Goal: Task Accomplishment & Management: Complete application form

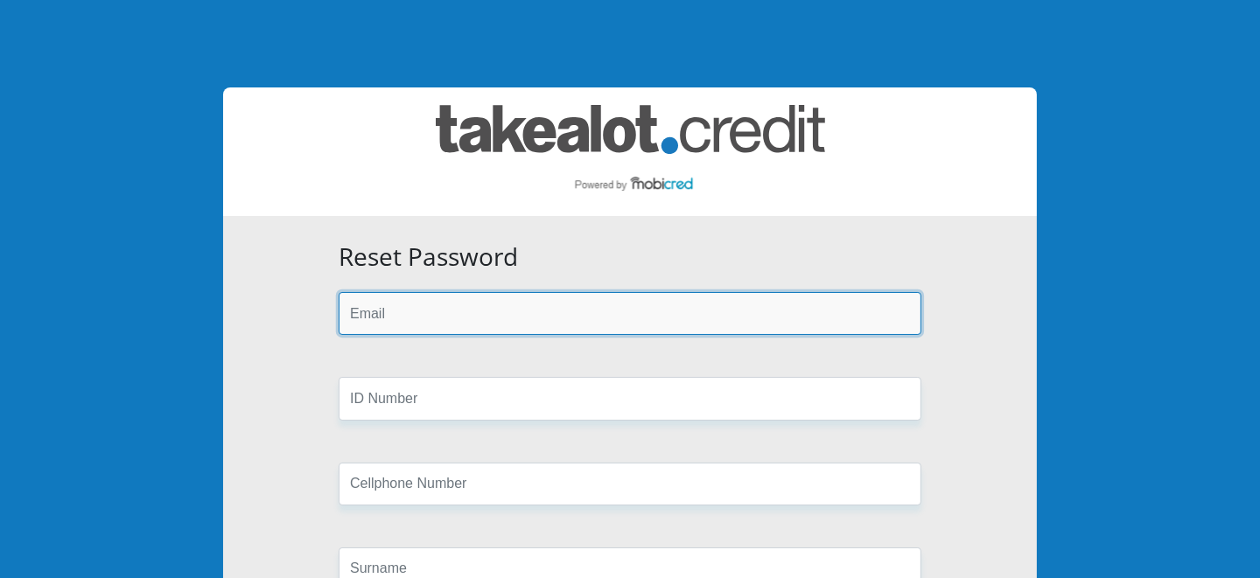
click at [429, 312] on input "email" at bounding box center [630, 313] width 583 height 43
type input "[EMAIL_ADDRESS][DOMAIN_NAME]"
type input "0730044261"
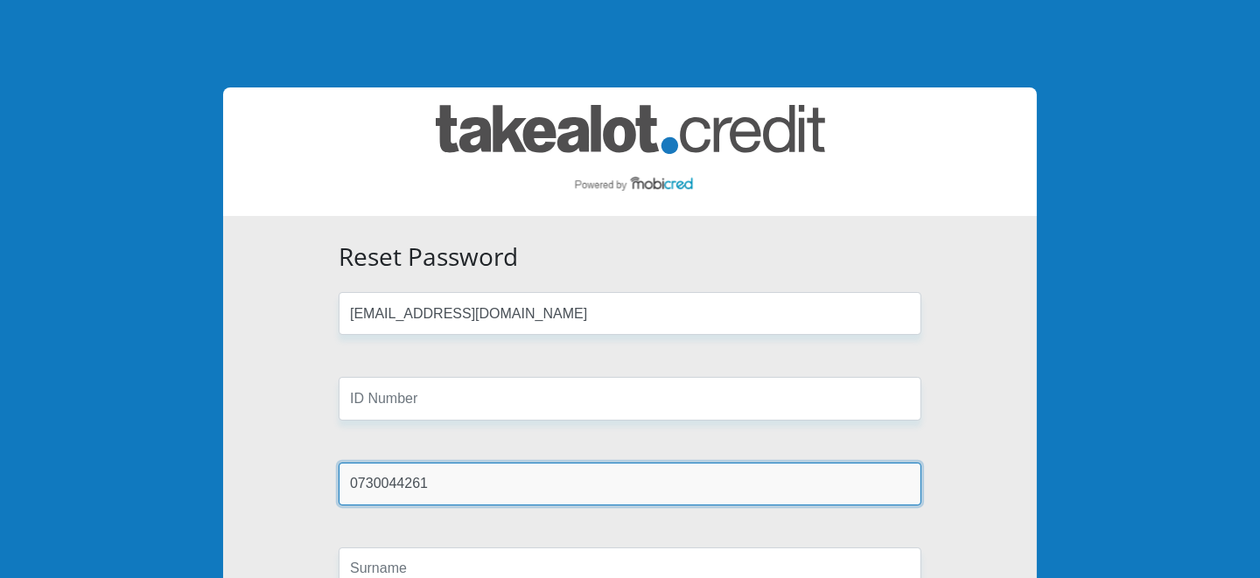
type input "Stead"
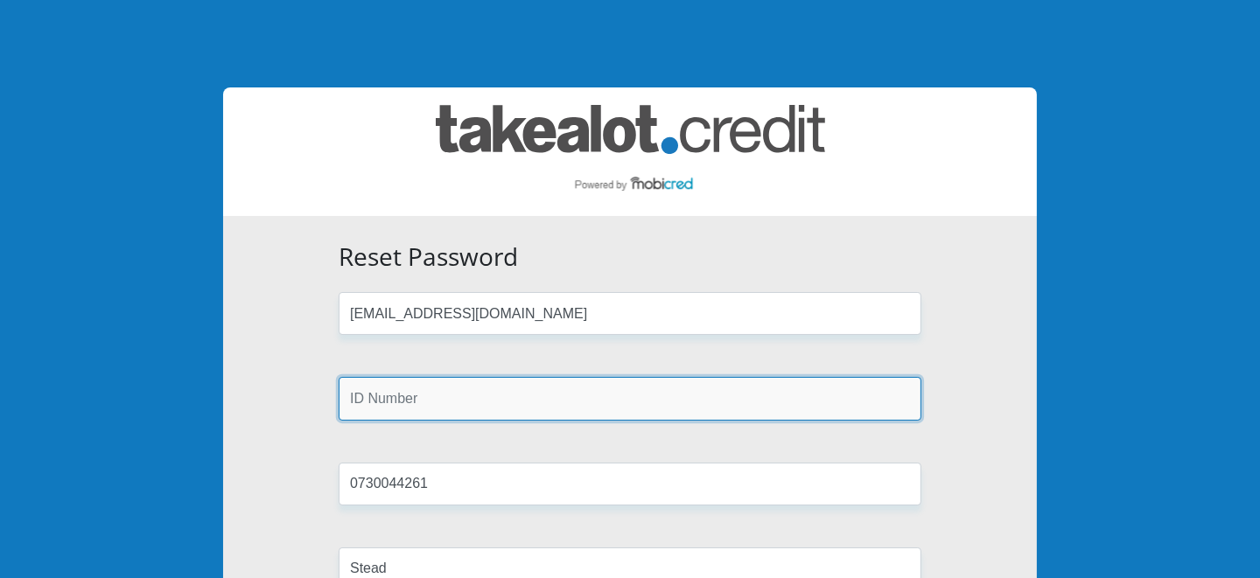
click at [469, 406] on input "text" at bounding box center [630, 398] width 583 height 43
type input "8010225284081"
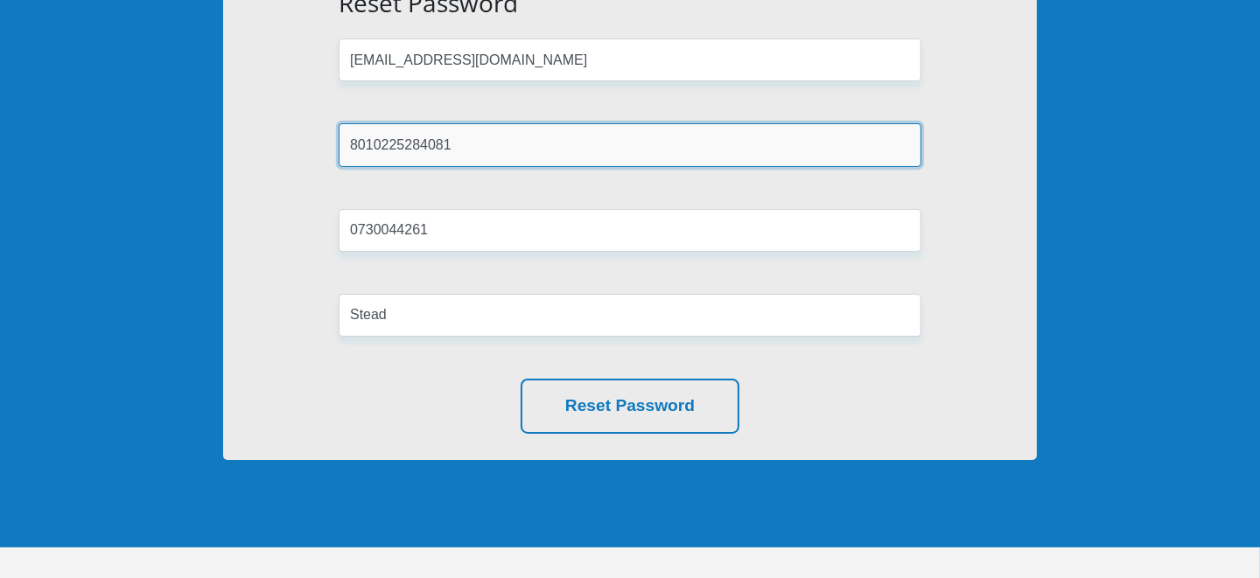
scroll to position [263, 0]
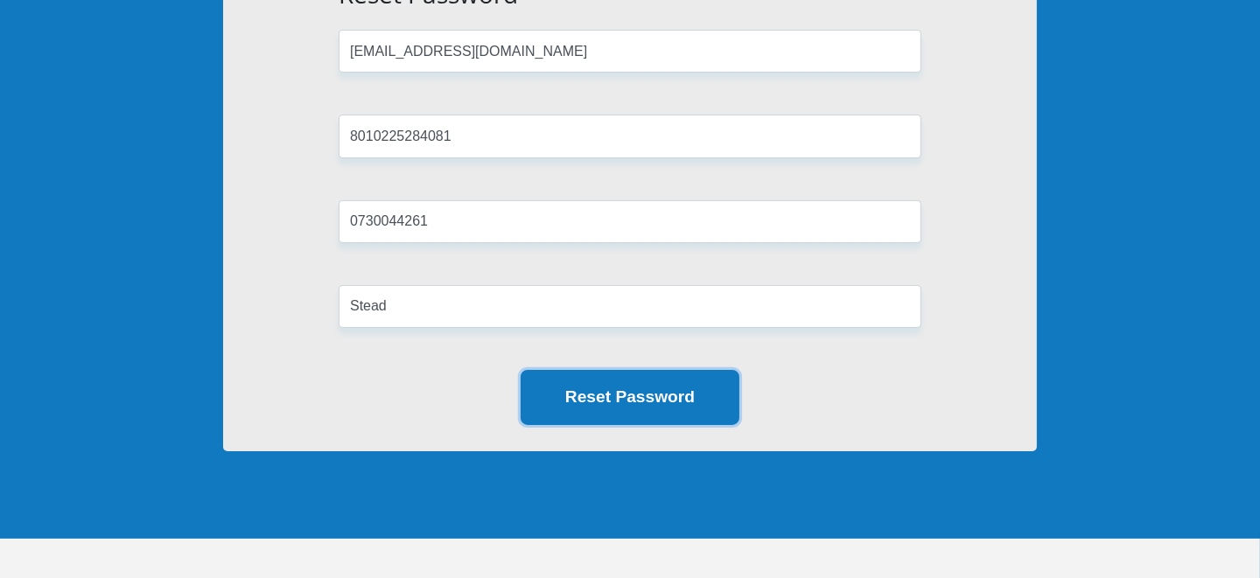
click at [581, 395] on button "Reset Password" at bounding box center [630, 397] width 219 height 55
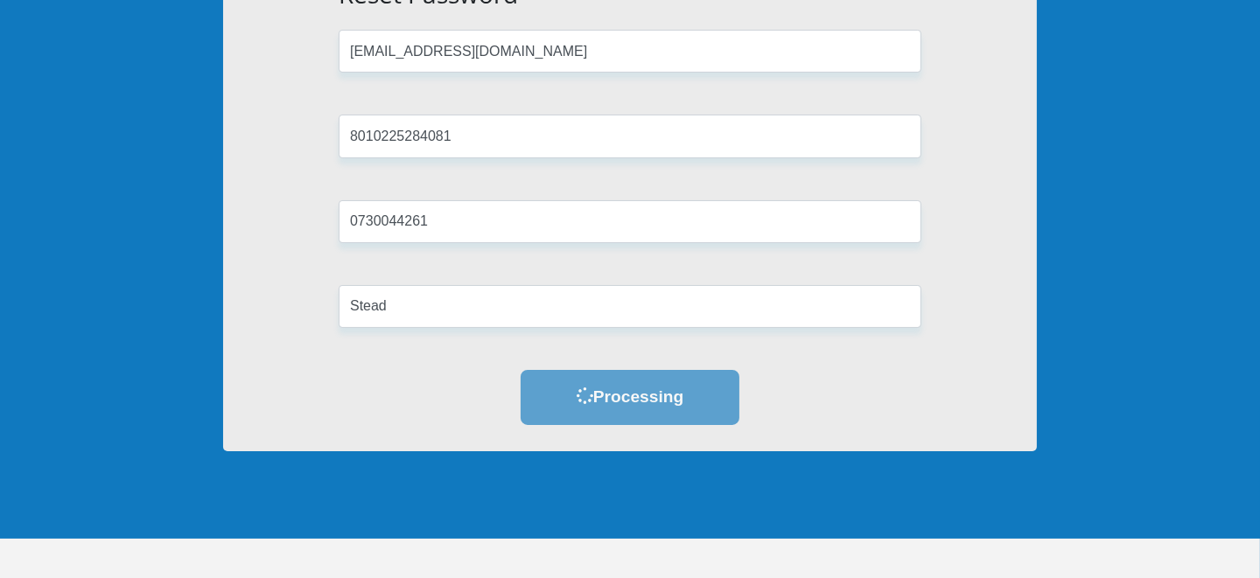
scroll to position [0, 0]
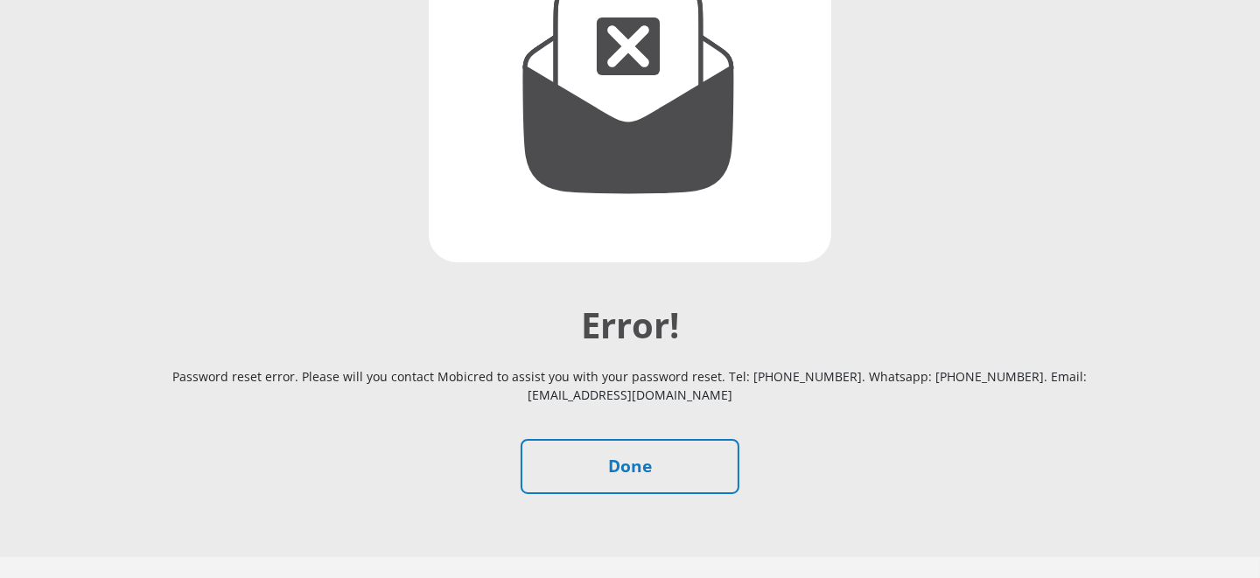
scroll to position [349, 0]
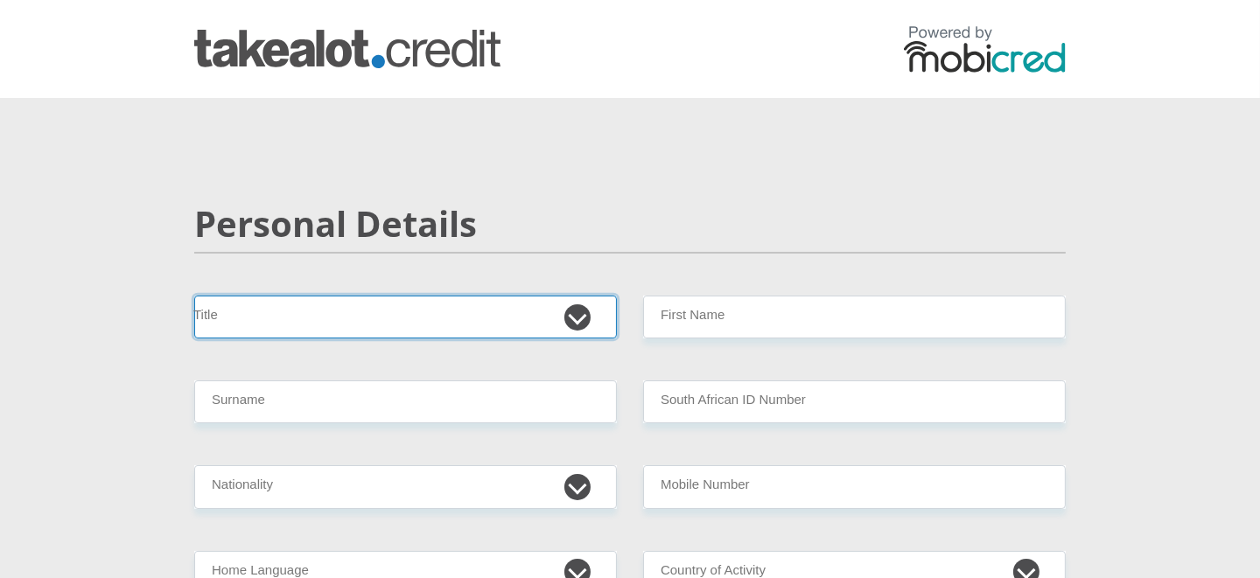
click at [284, 316] on select "Mr Ms Mrs Dr Other" at bounding box center [405, 317] width 423 height 43
select select "Mr"
click at [194, 296] on select "Mr Ms Mrs Dr Other" at bounding box center [405, 317] width 423 height 43
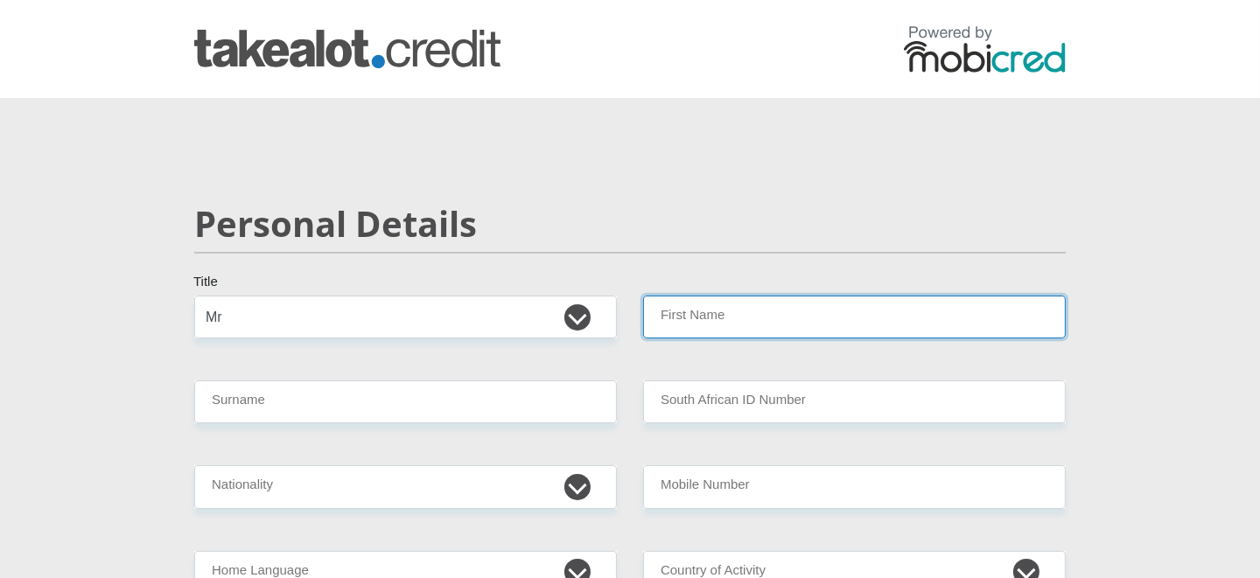
click at [781, 324] on input "First Name" at bounding box center [854, 317] width 423 height 43
type input "Seaton"
type input "Stead"
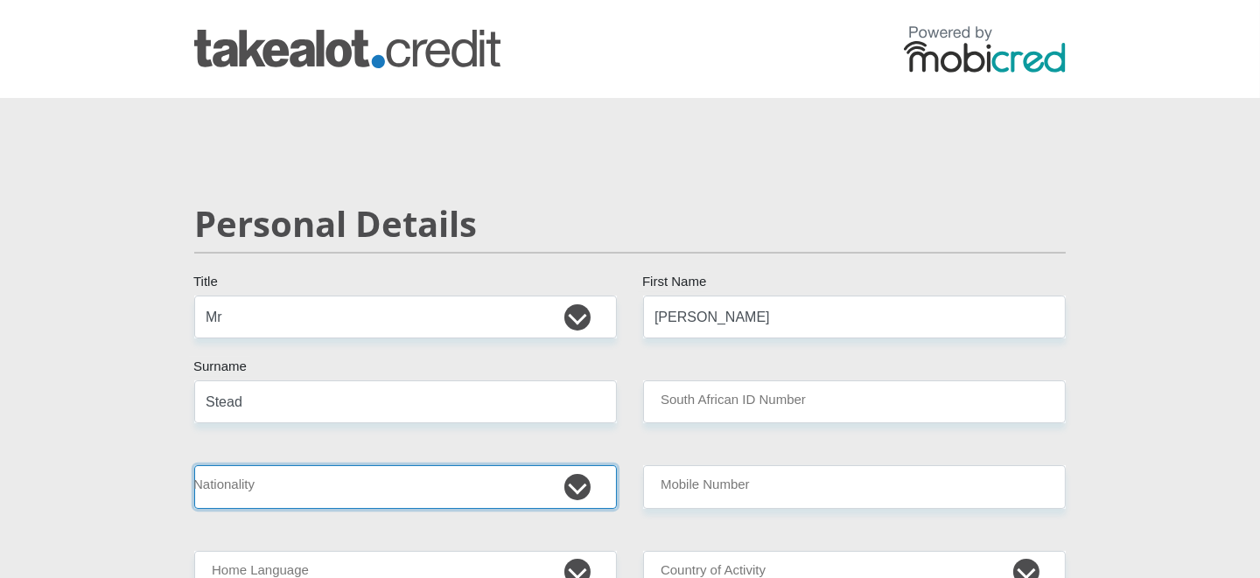
select select "ZAF"
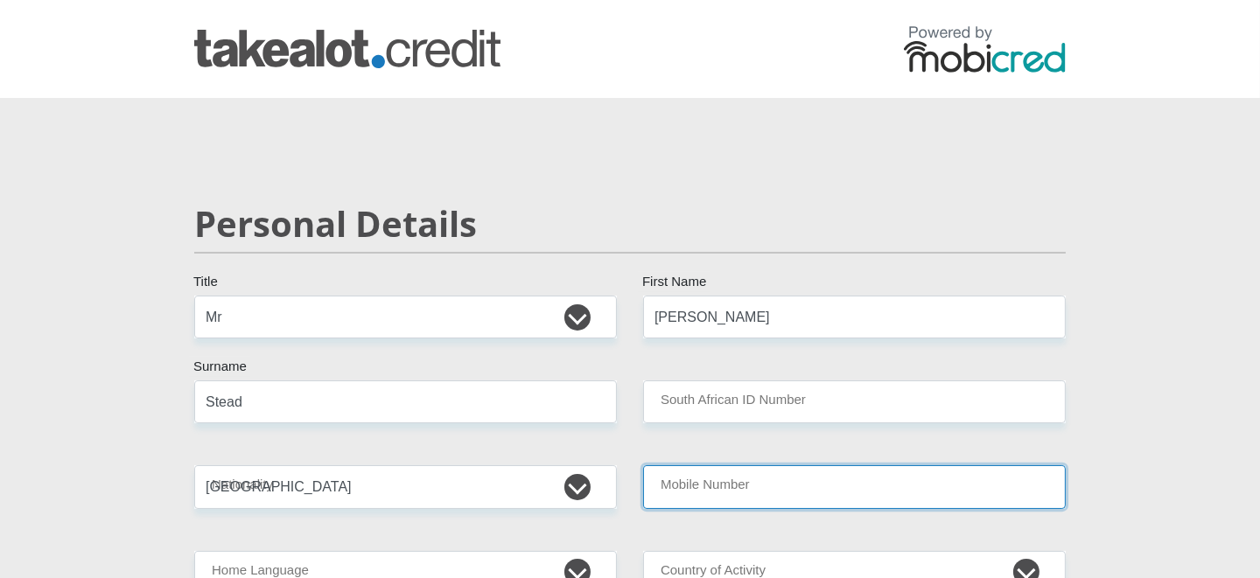
type input "0730044261"
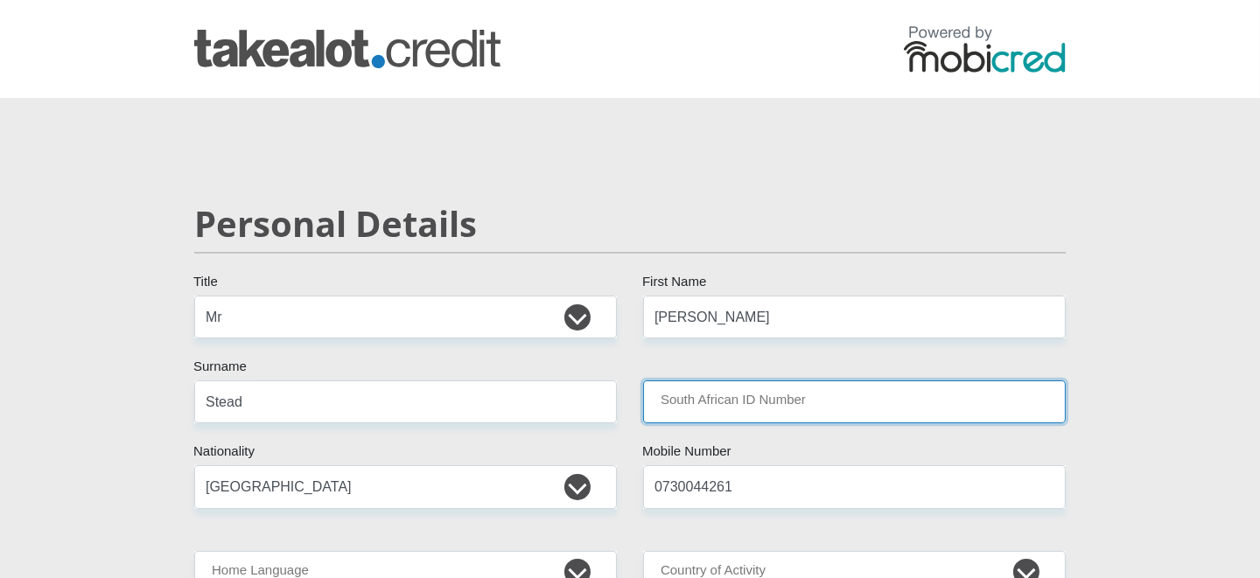
click at [809, 398] on input "South African ID Number" at bounding box center [854, 402] width 423 height 43
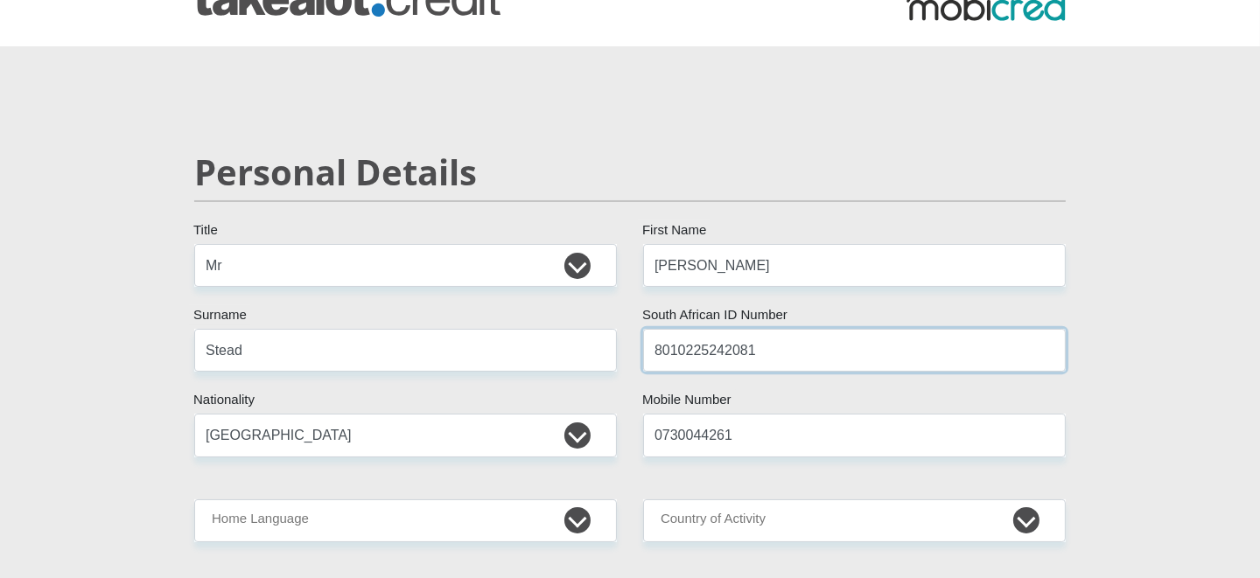
scroll to position [174, 0]
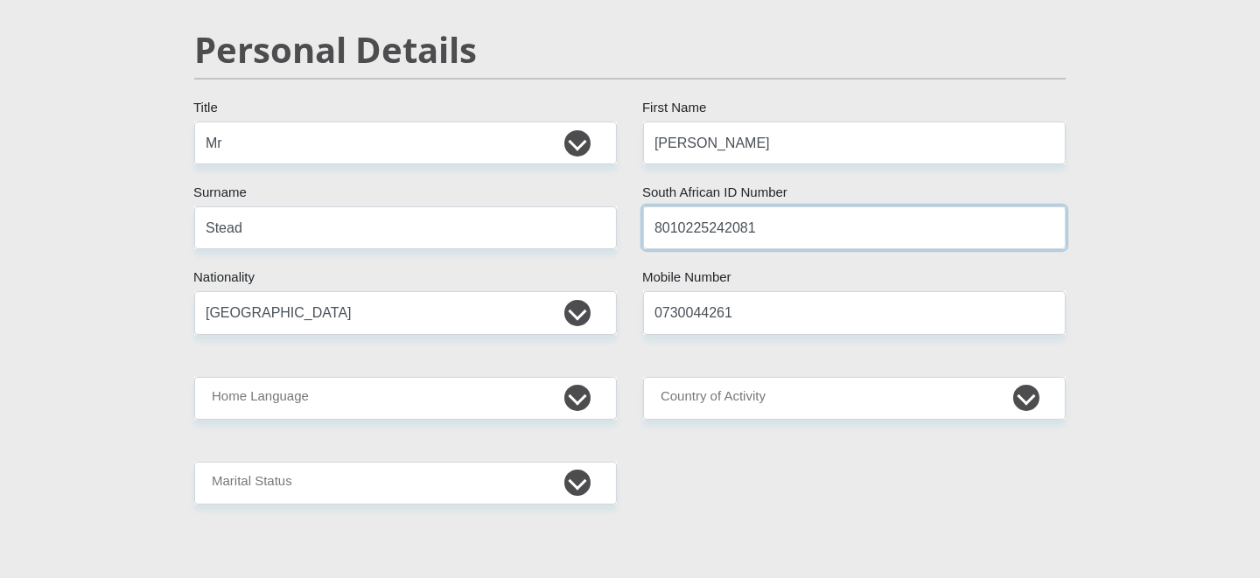
type input "8010225242081"
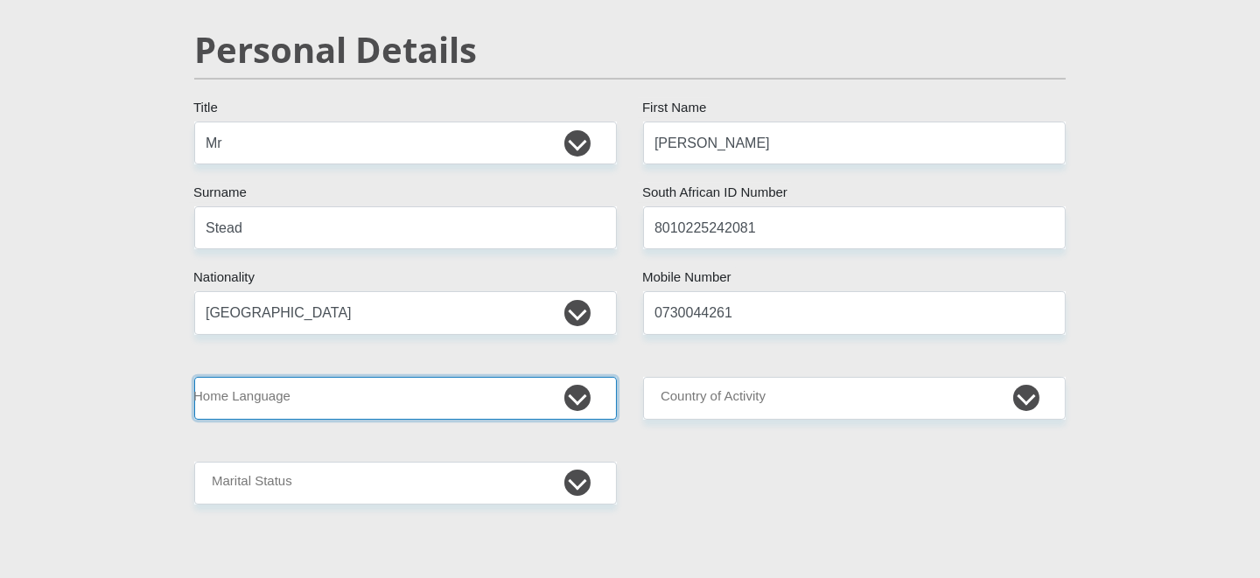
click at [482, 396] on select "Afrikaans English Sepedi South Ndebele Southern Sotho Swati Tsonga Tswana Venda…" at bounding box center [405, 398] width 423 height 43
select select "eng"
click at [194, 377] on select "Afrikaans English Sepedi South Ndebele Southern Sotho Swati Tsonga Tswana Venda…" at bounding box center [405, 398] width 423 height 43
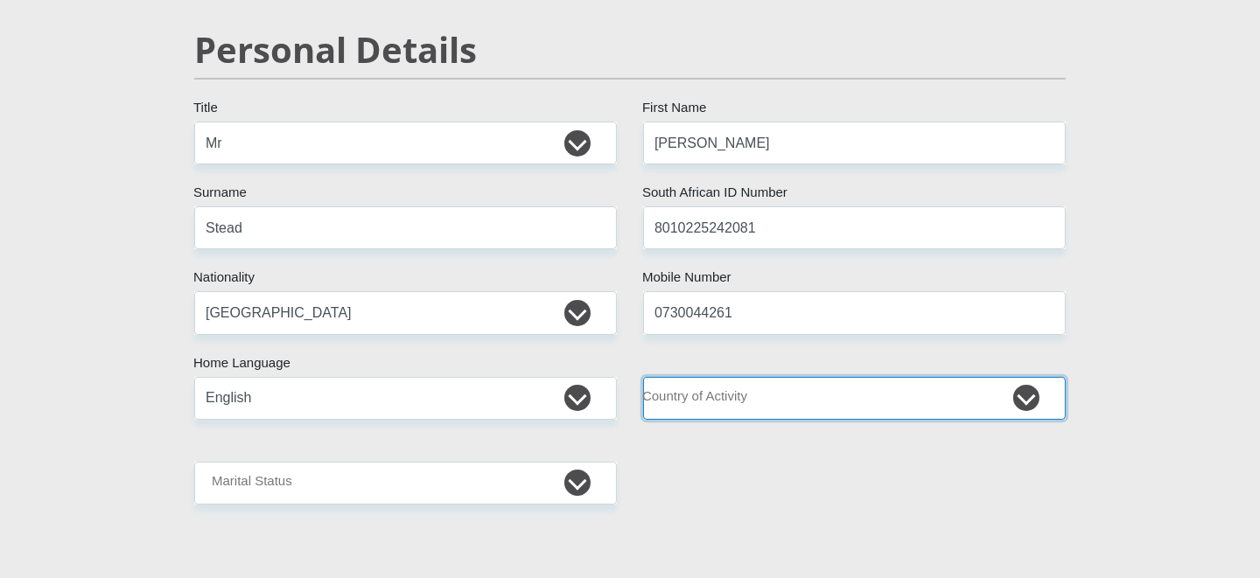
click at [834, 402] on select "South Africa Afghanistan Aland Islands Albania Algeria America Samoa American V…" at bounding box center [854, 398] width 423 height 43
select select "ZAF"
click at [643, 377] on select "South Africa Afghanistan Aland Islands Albania Algeria America Samoa American V…" at bounding box center [854, 398] width 423 height 43
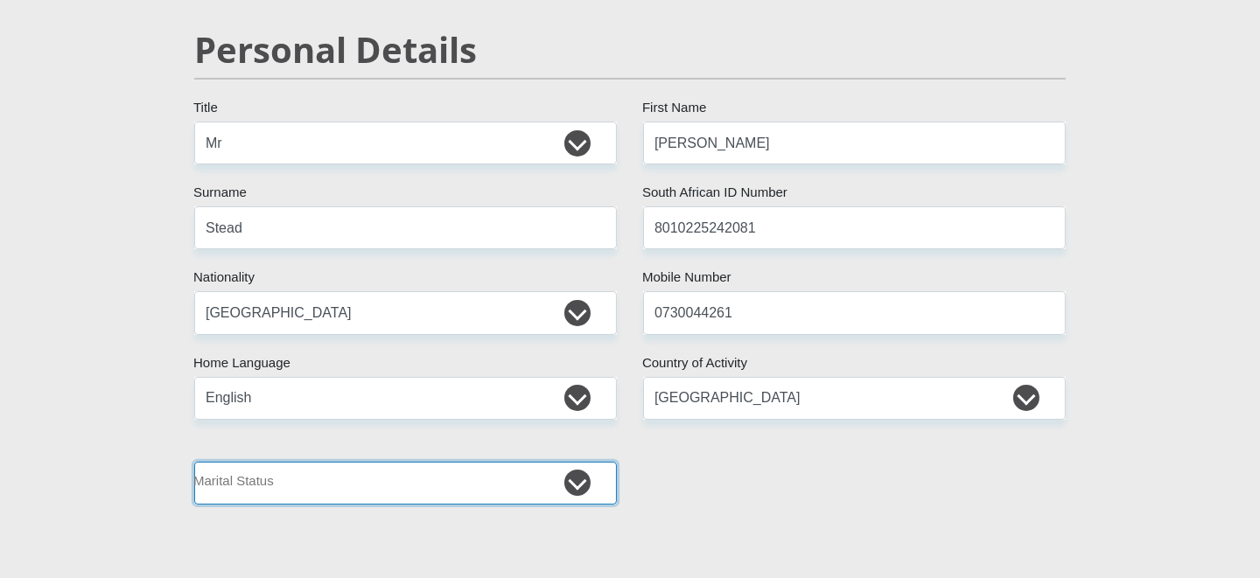
click at [443, 481] on select "Married ANC Single Divorced Widowed Married COP or Customary Law" at bounding box center [405, 483] width 423 height 43
select select "1"
click at [194, 462] on select "Married ANC Single Divorced Widowed Married COP or Customary Law" at bounding box center [405, 483] width 423 height 43
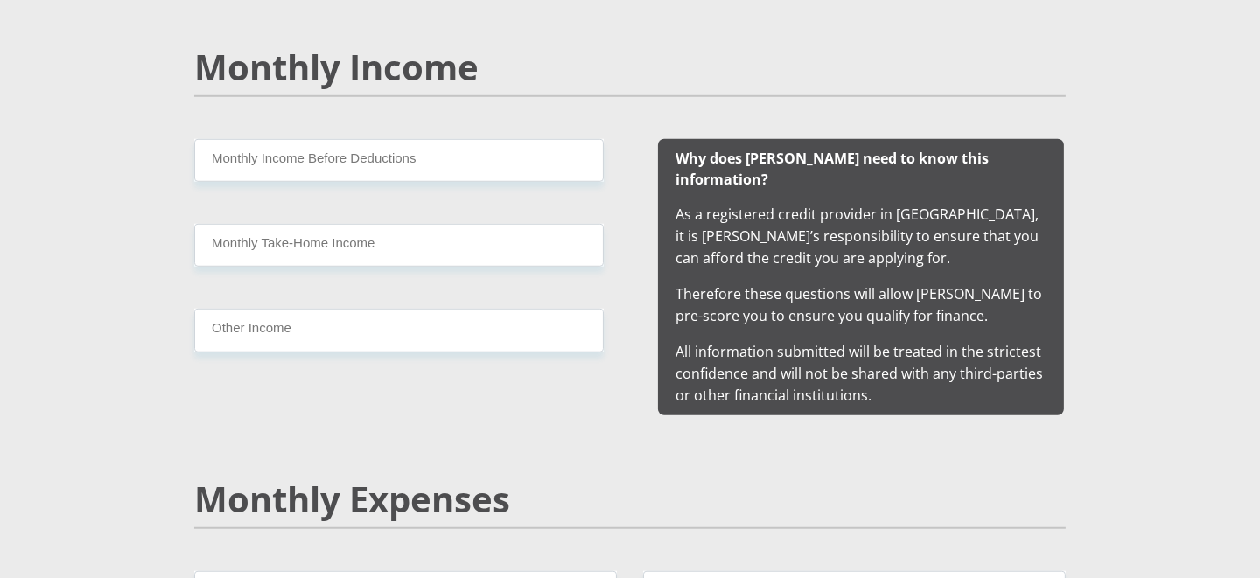
scroll to position [1662, 0]
